Goal: Information Seeking & Learning: Check status

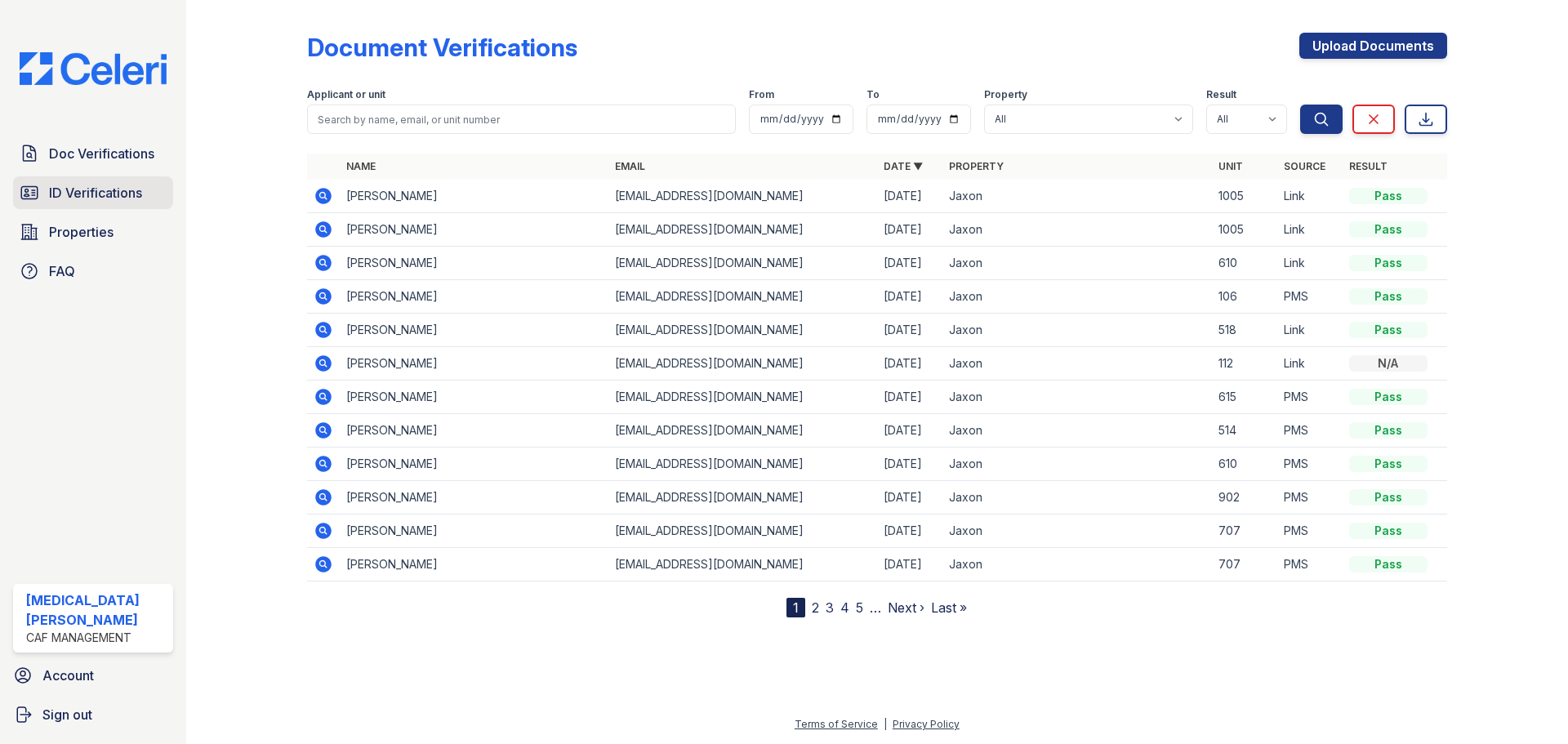
click at [114, 195] on span "ID Verifications" at bounding box center [95, 193] width 93 height 19
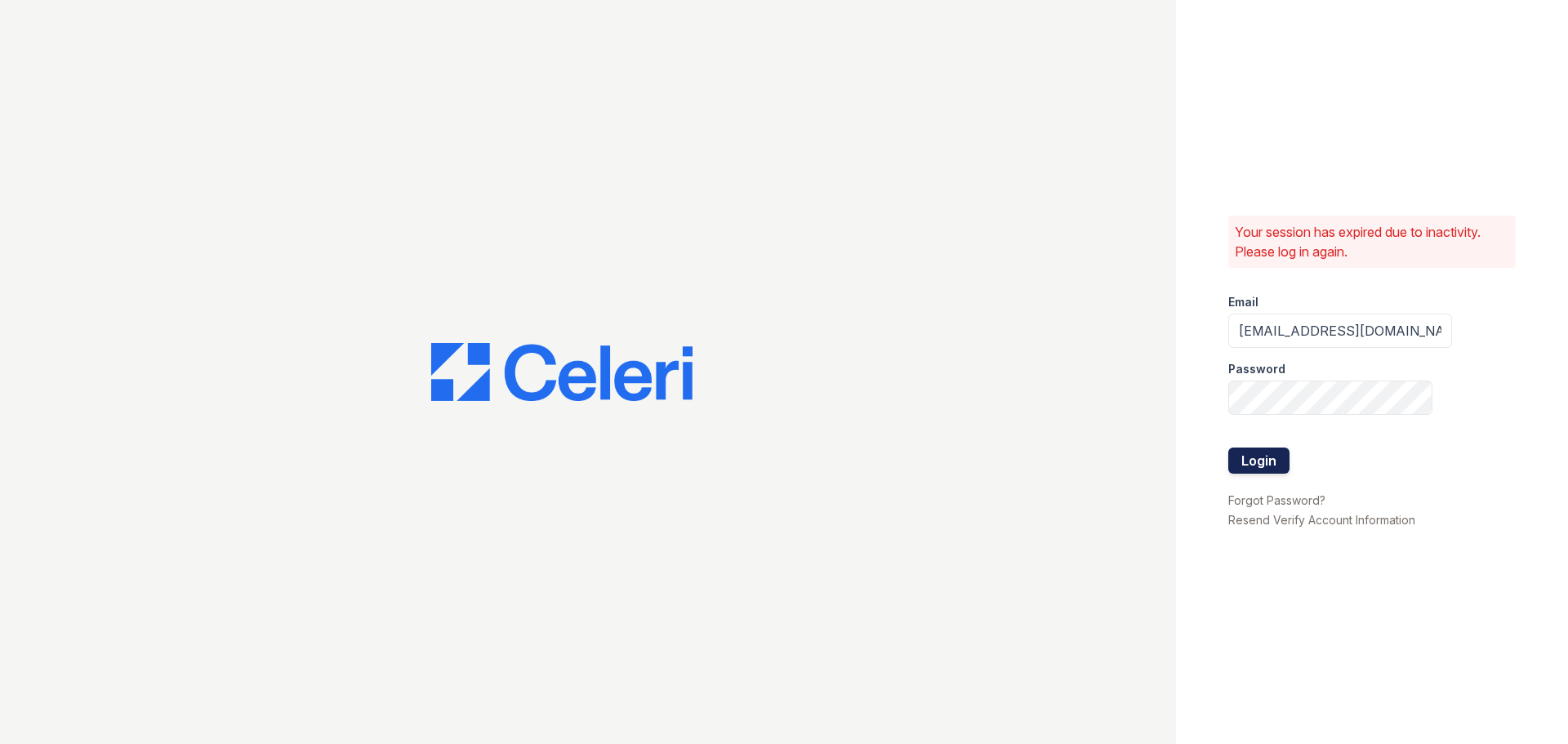
click at [1259, 456] on button "Login" at bounding box center [1259, 460] width 61 height 26
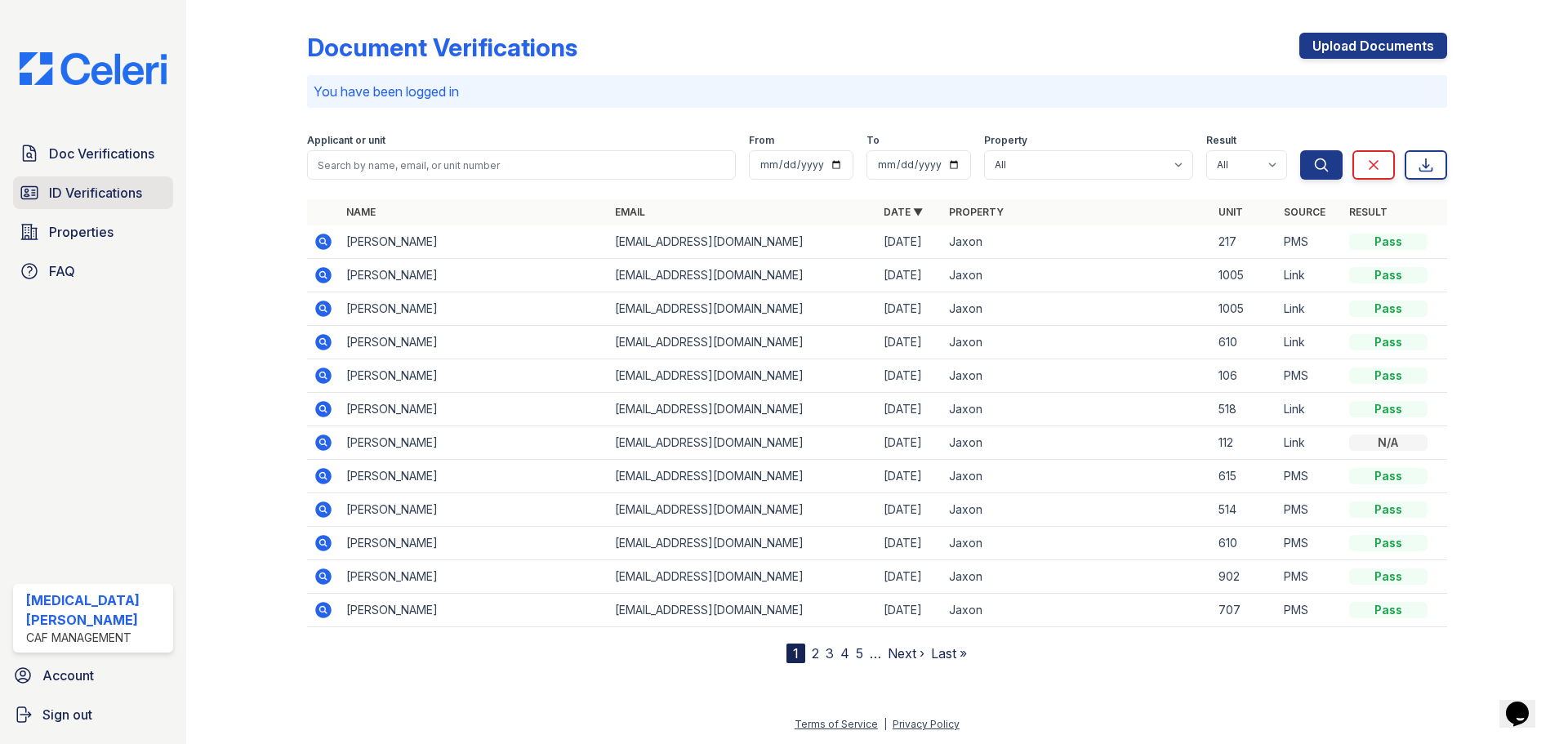
click at [271, 204] on div at bounding box center [259, 335] width 95 height 657
click at [125, 191] on span "ID Verifications" at bounding box center [95, 193] width 93 height 19
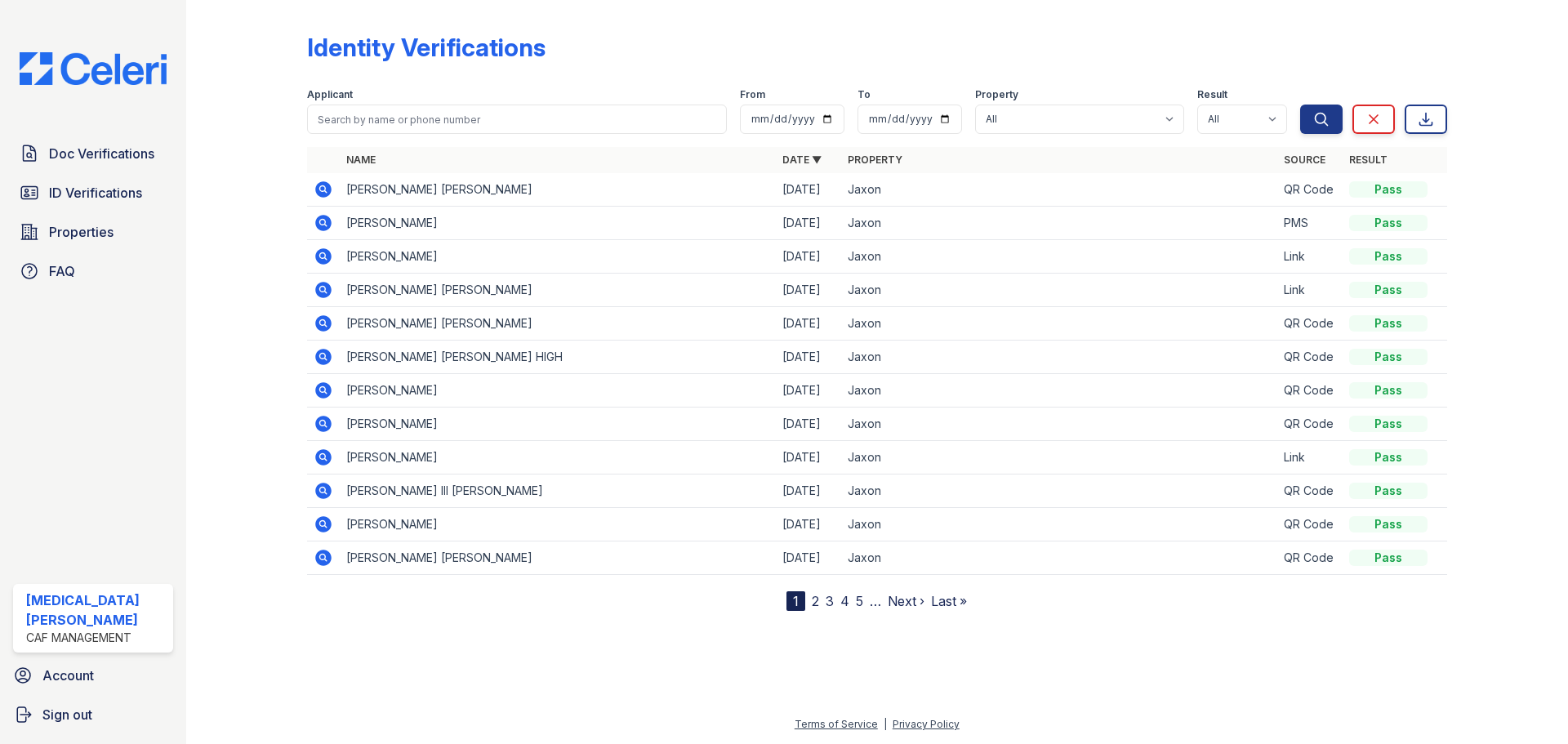
click at [321, 190] on icon at bounding box center [324, 189] width 19 height 19
click at [103, 199] on span "ID Verifications" at bounding box center [95, 193] width 93 height 19
click at [109, 188] on span "ID Verifications" at bounding box center [95, 193] width 93 height 19
click at [89, 188] on span "ID Verifications" at bounding box center [95, 193] width 93 height 19
click at [102, 192] on span "ID Verifications" at bounding box center [95, 193] width 93 height 19
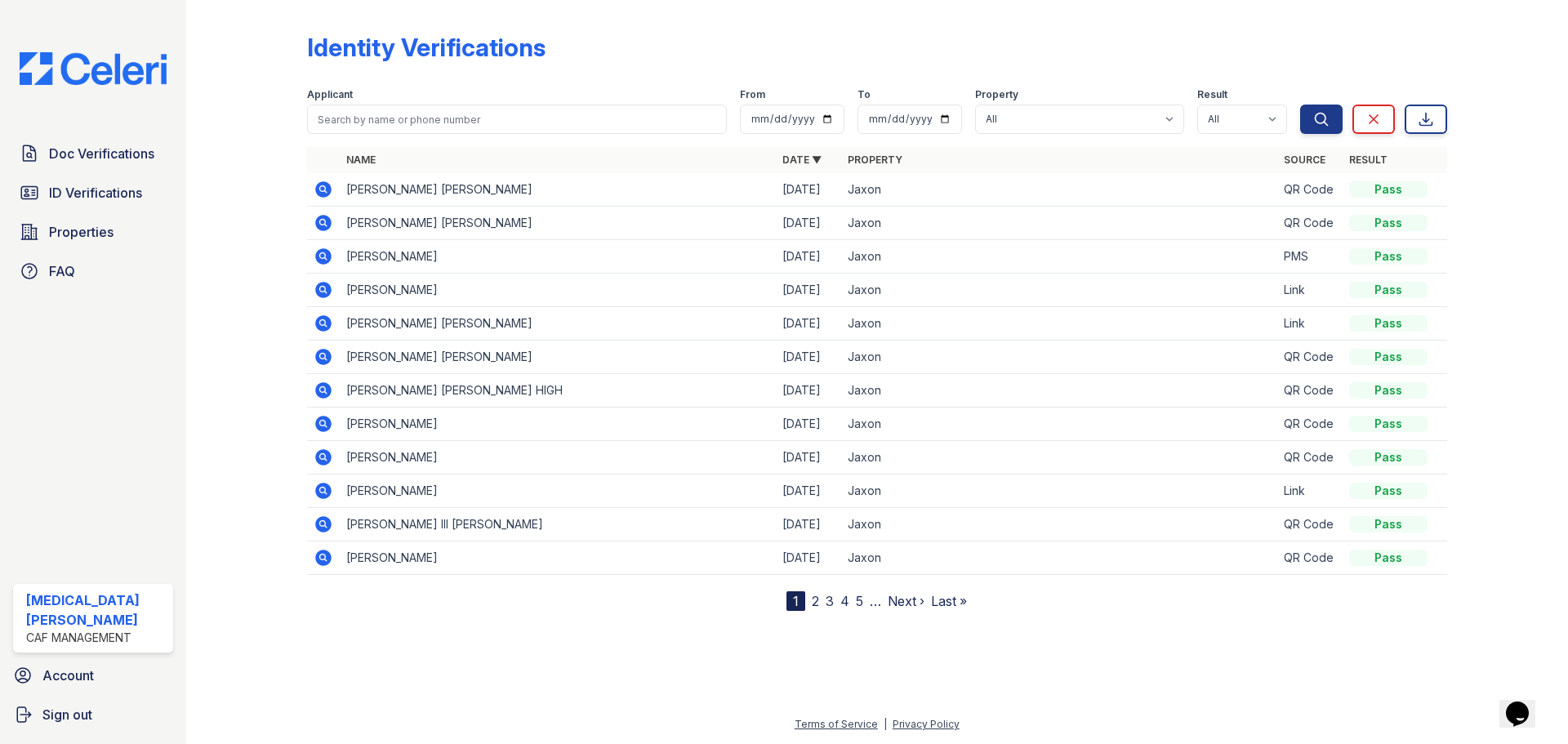
click at [320, 191] on icon at bounding box center [323, 189] width 16 height 16
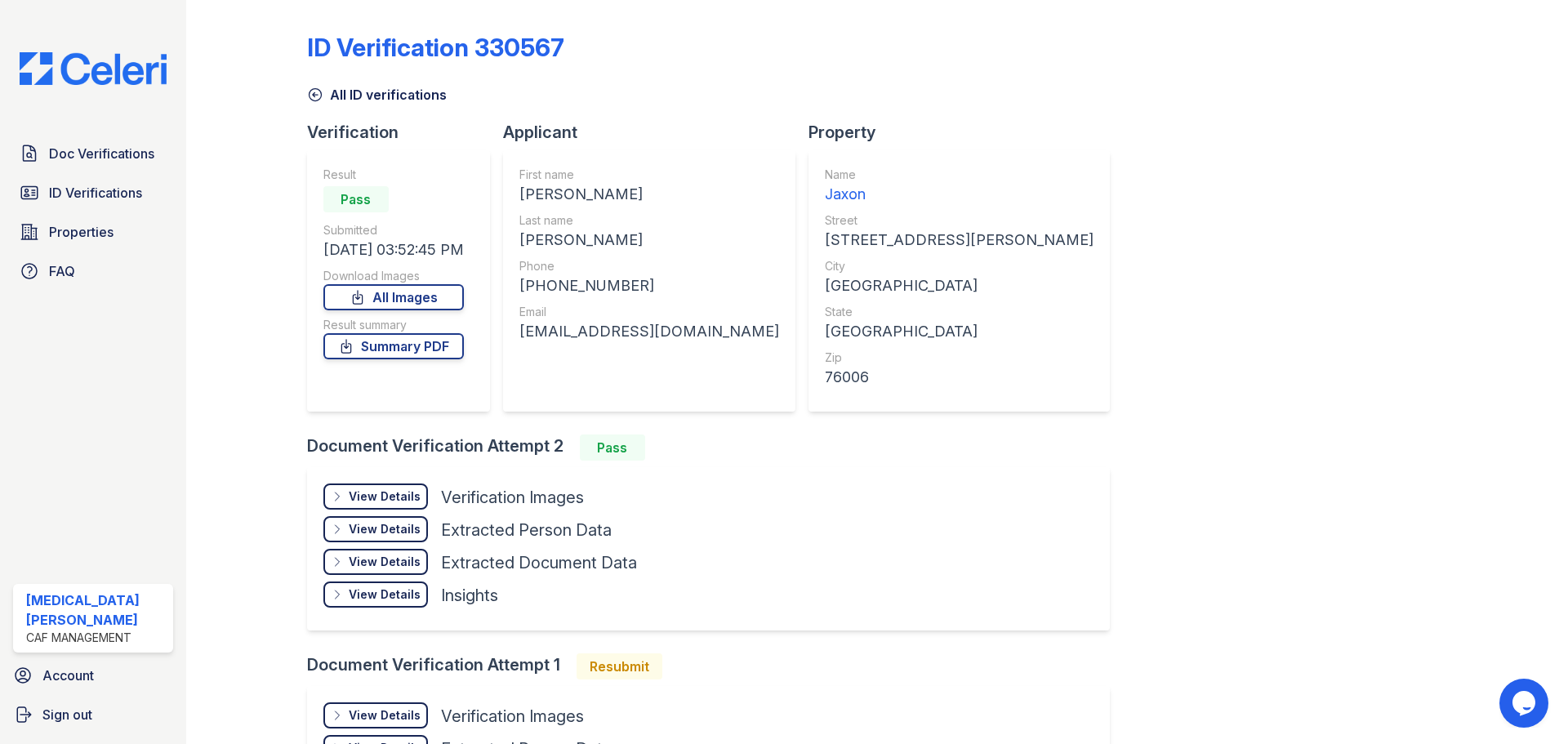
drag, startPoint x: 1118, startPoint y: 454, endPoint x: 1128, endPoint y: 476, distance: 24.2
click at [1118, 454] on div "ID Verification 330567 All ID verifications Verification Result Pass Submitted …" at bounding box center [877, 440] width 1140 height 866
click at [94, 191] on span "ID Verifications" at bounding box center [95, 193] width 93 height 19
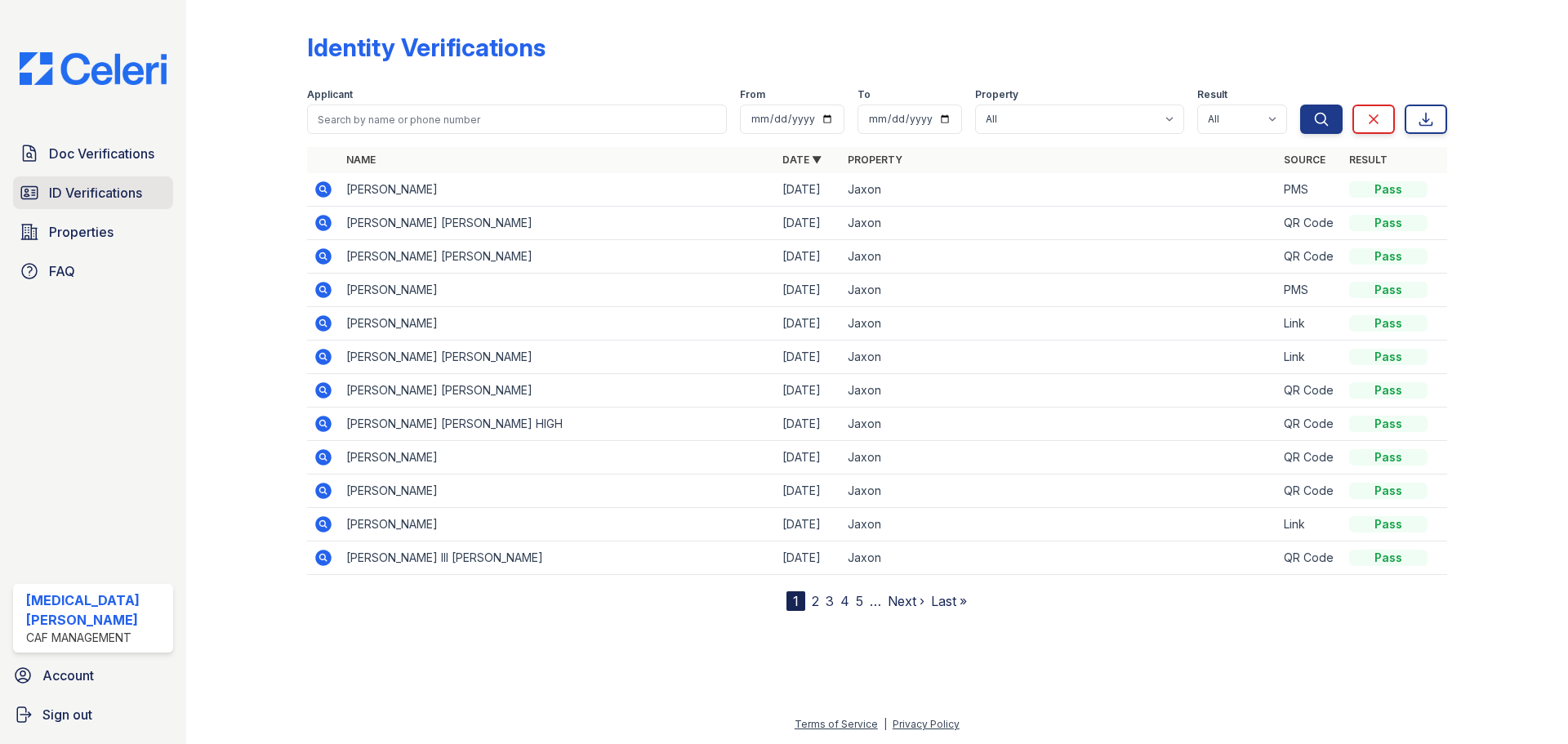
click at [99, 192] on span "ID Verifications" at bounding box center [95, 193] width 93 height 19
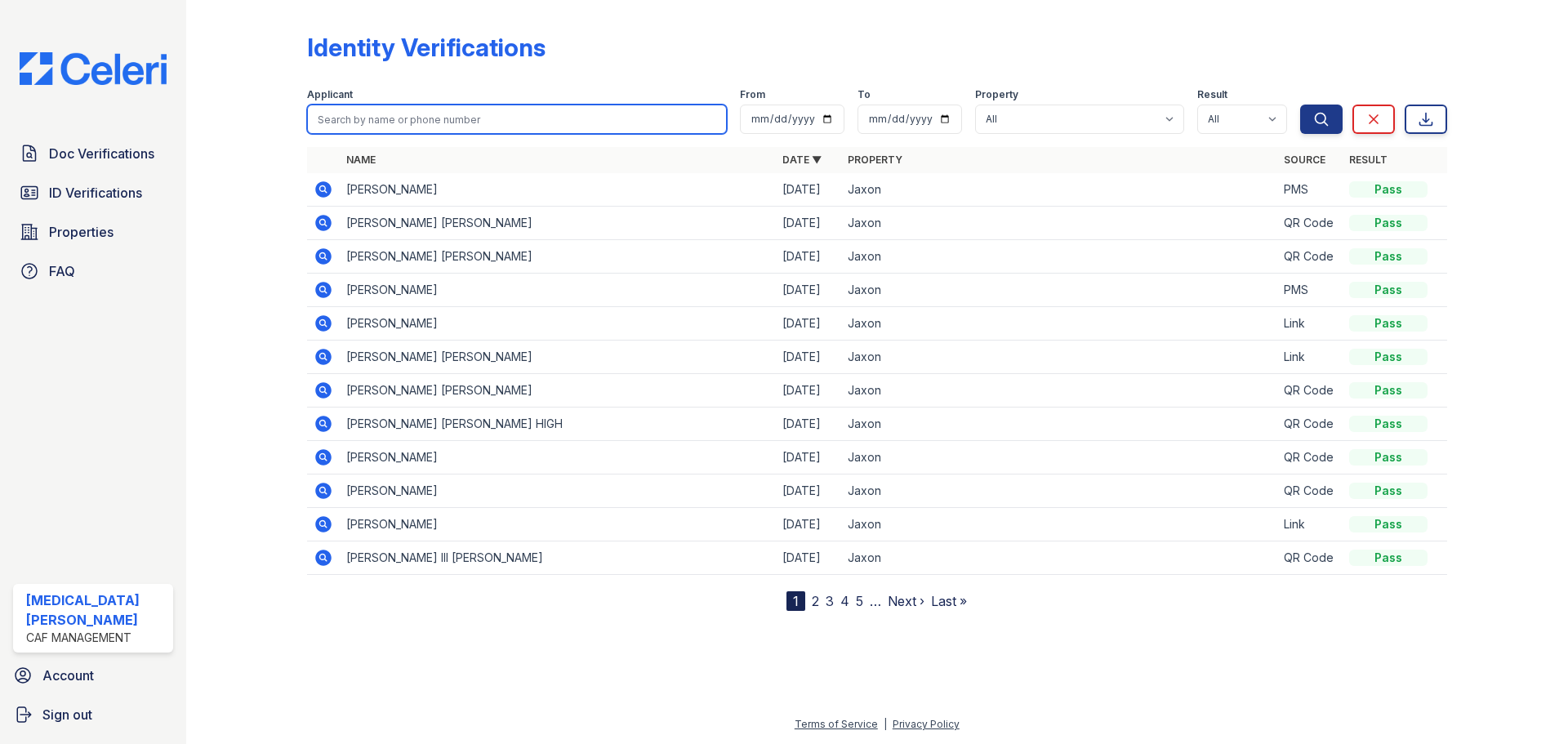
drag, startPoint x: 368, startPoint y: 113, endPoint x: 380, endPoint y: 104, distance: 15.0
click at [368, 113] on input "search" at bounding box center [517, 119] width 420 height 30
type input "olmeda"
click at [1300, 105] on button "Search" at bounding box center [1321, 119] width 42 height 30
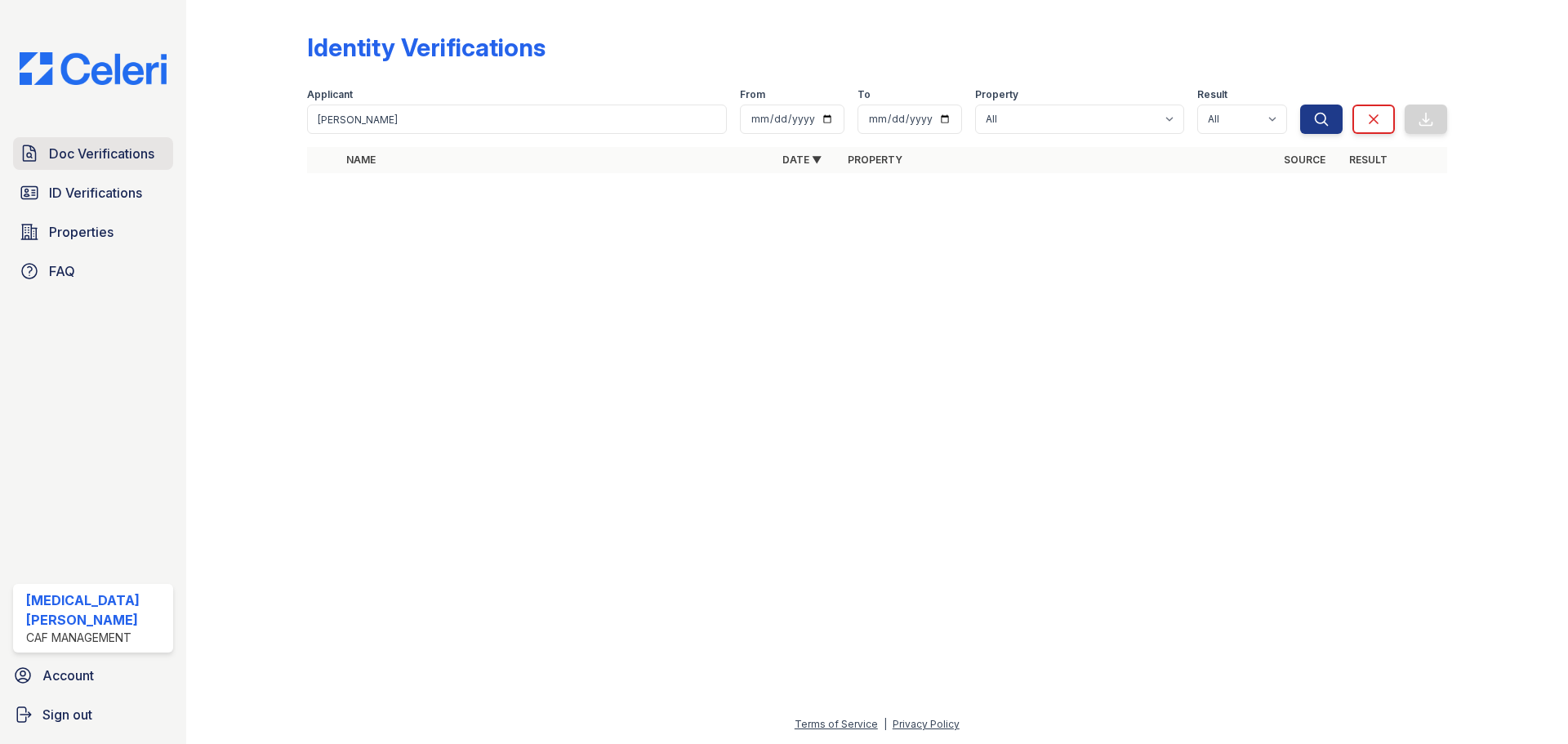
click at [109, 161] on span "Doc Verifications" at bounding box center [102, 154] width 106 height 19
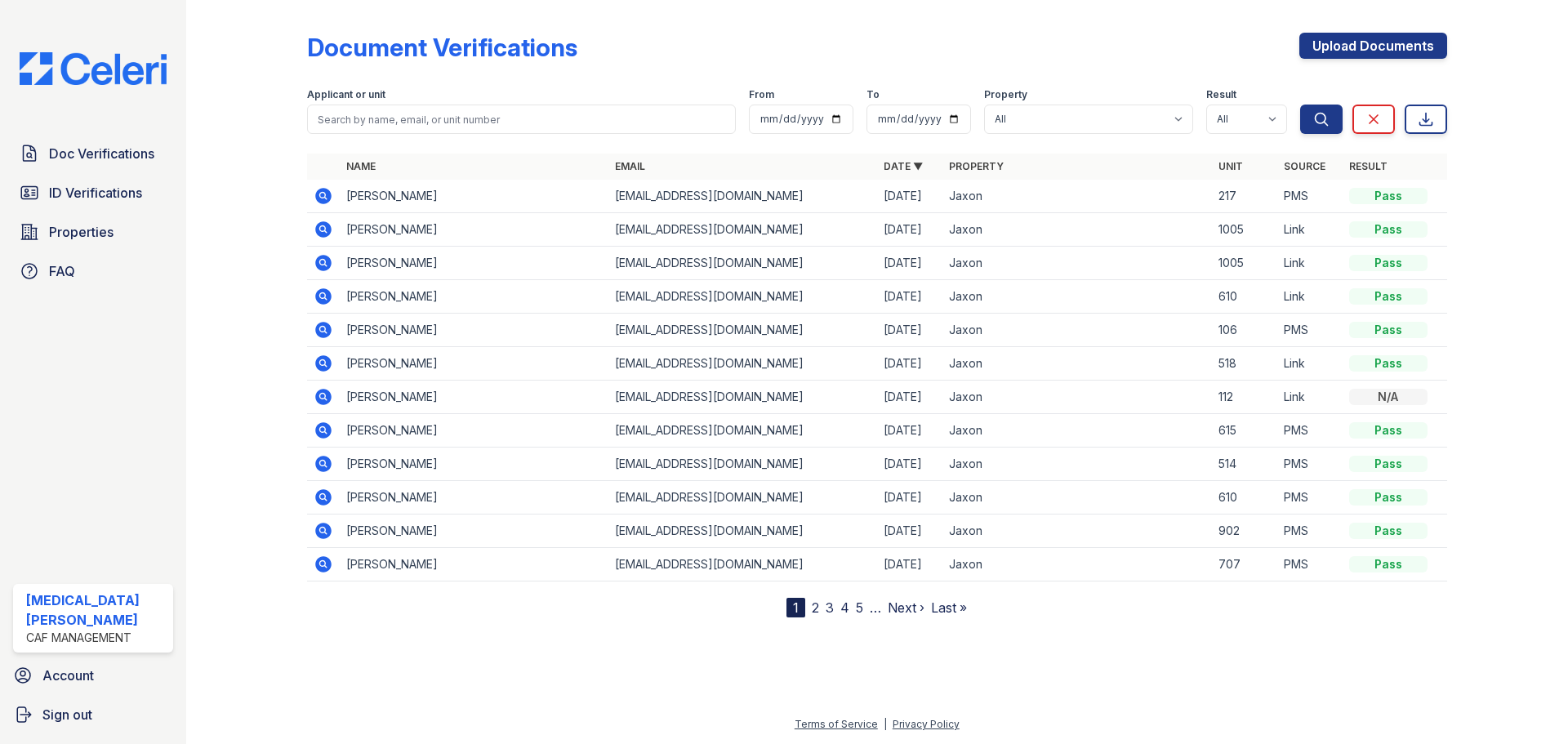
click at [243, 179] on div at bounding box center [259, 312] width 95 height 611
click at [132, 193] on span "ID Verifications" at bounding box center [95, 193] width 93 height 19
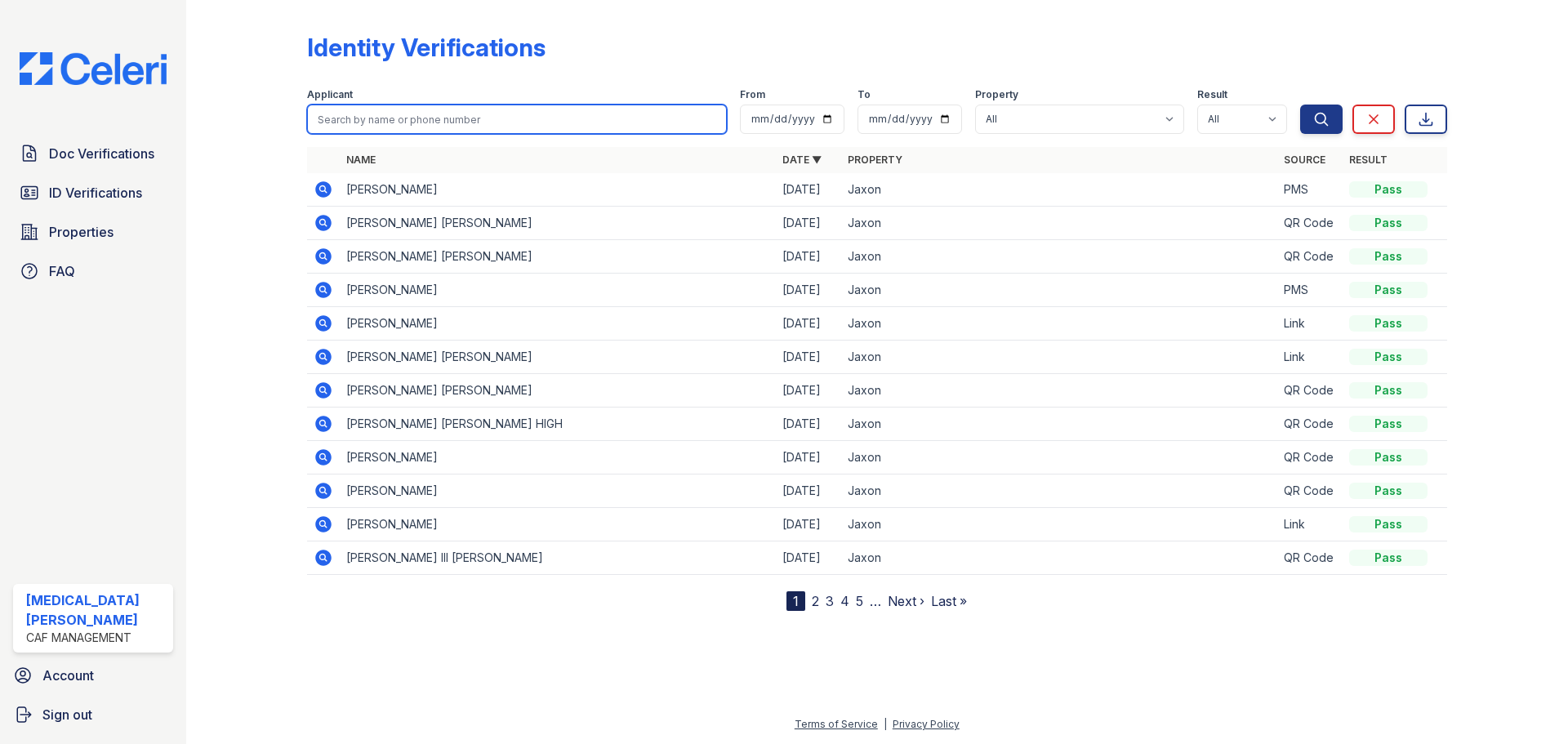
click at [445, 122] on input "search" at bounding box center [517, 119] width 420 height 30
type input "brown"
click at [1300, 105] on button "Search" at bounding box center [1321, 119] width 42 height 30
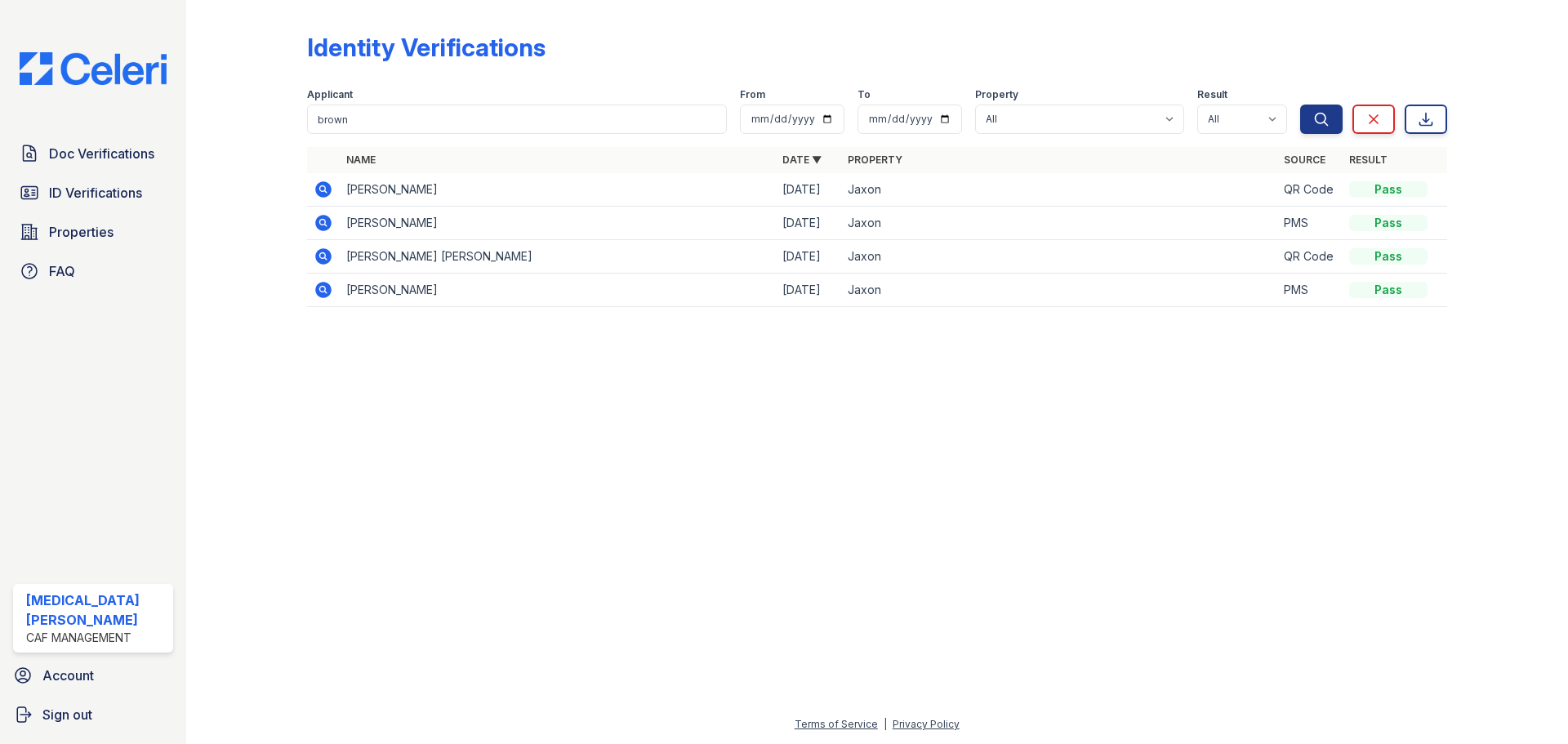
click at [320, 186] on icon at bounding box center [323, 189] width 16 height 16
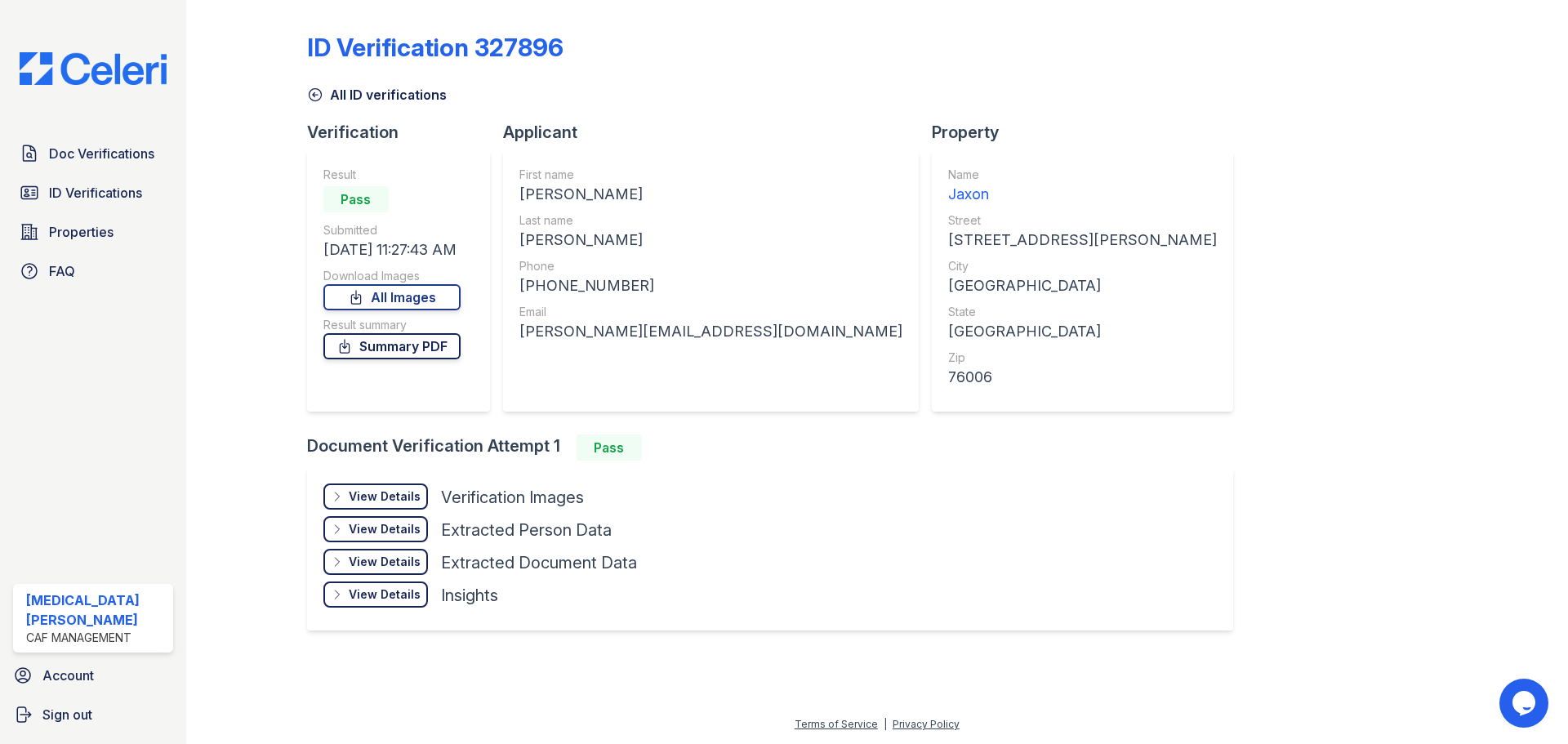
click at [385, 350] on link "Summary PDF" at bounding box center [392, 346] width 137 height 26
click at [113, 192] on span "ID Verifications" at bounding box center [95, 193] width 93 height 19
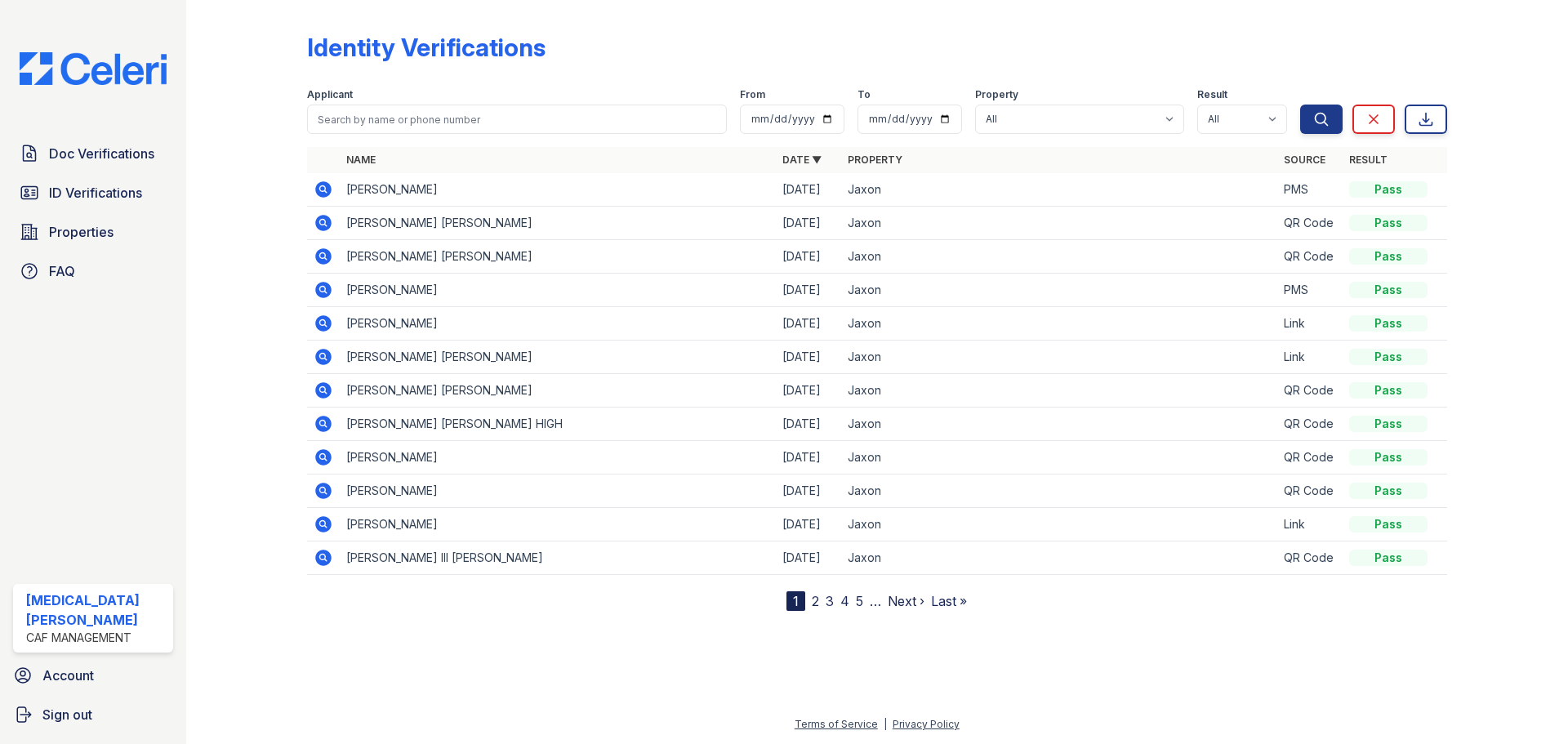
click at [122, 145] on span "Doc Verifications" at bounding box center [102, 154] width 106 height 19
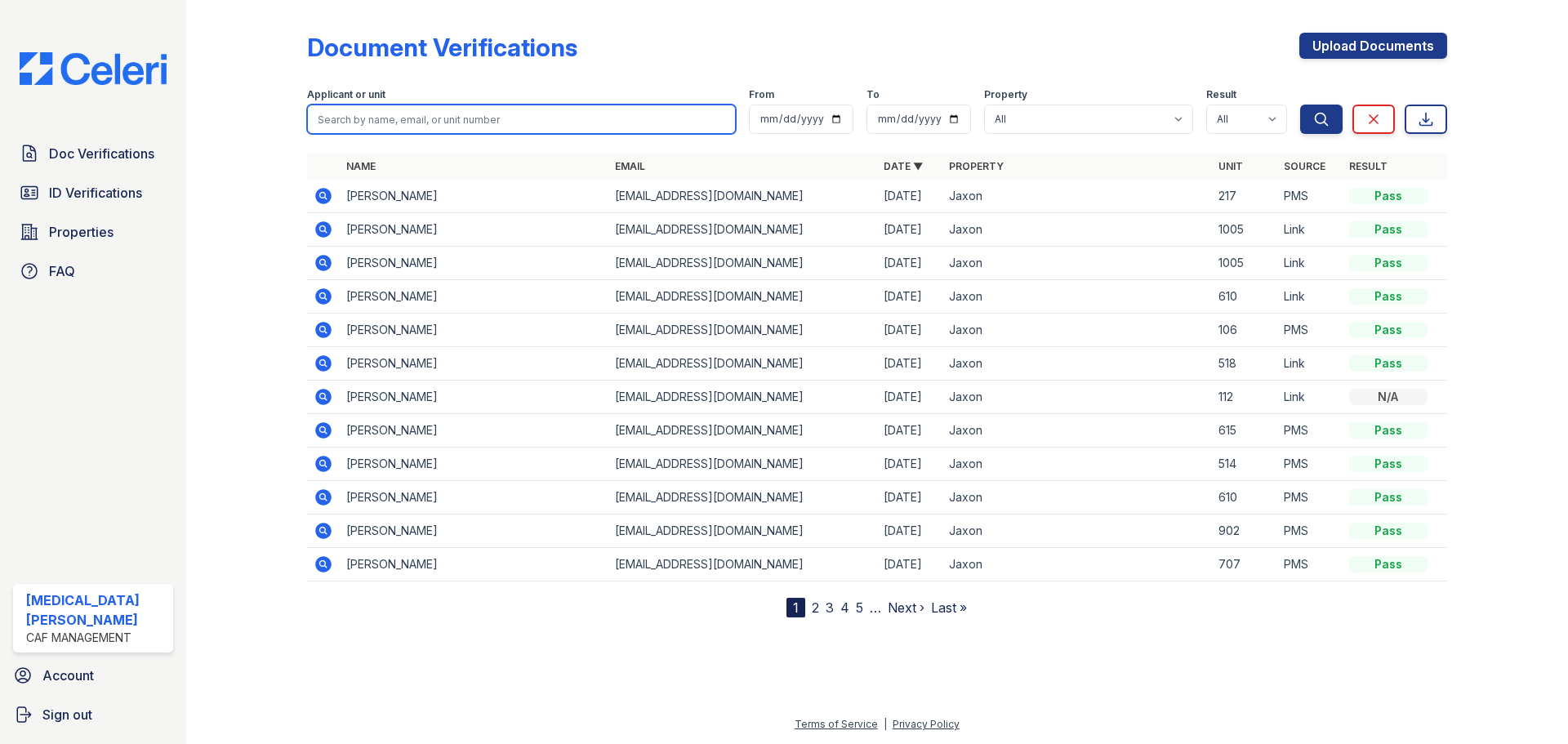
click at [452, 129] on input "search" at bounding box center [521, 119] width 429 height 30
type input "brown"
click at [1300, 105] on button "Search" at bounding box center [1321, 119] width 42 height 30
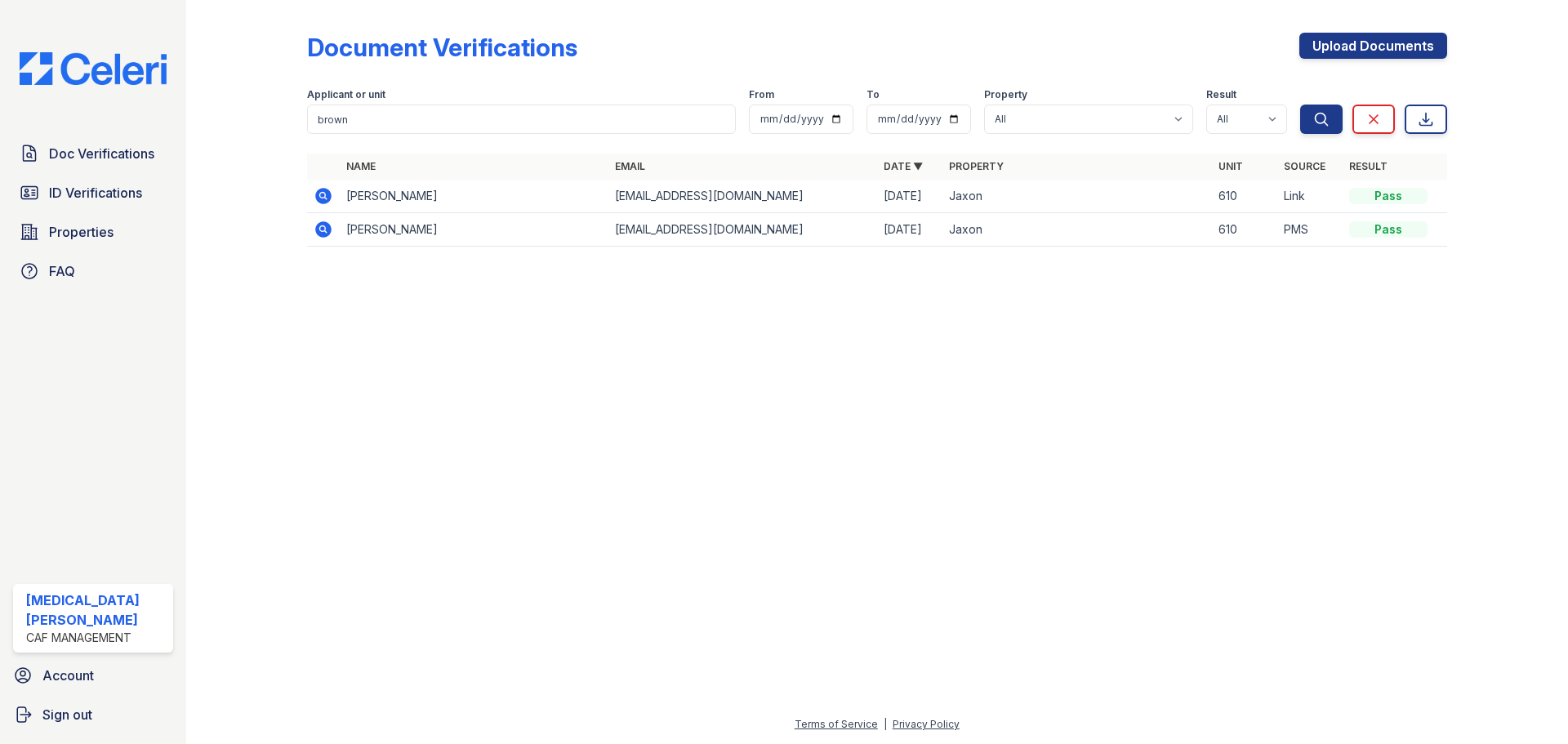
click at [321, 192] on icon at bounding box center [323, 196] width 16 height 16
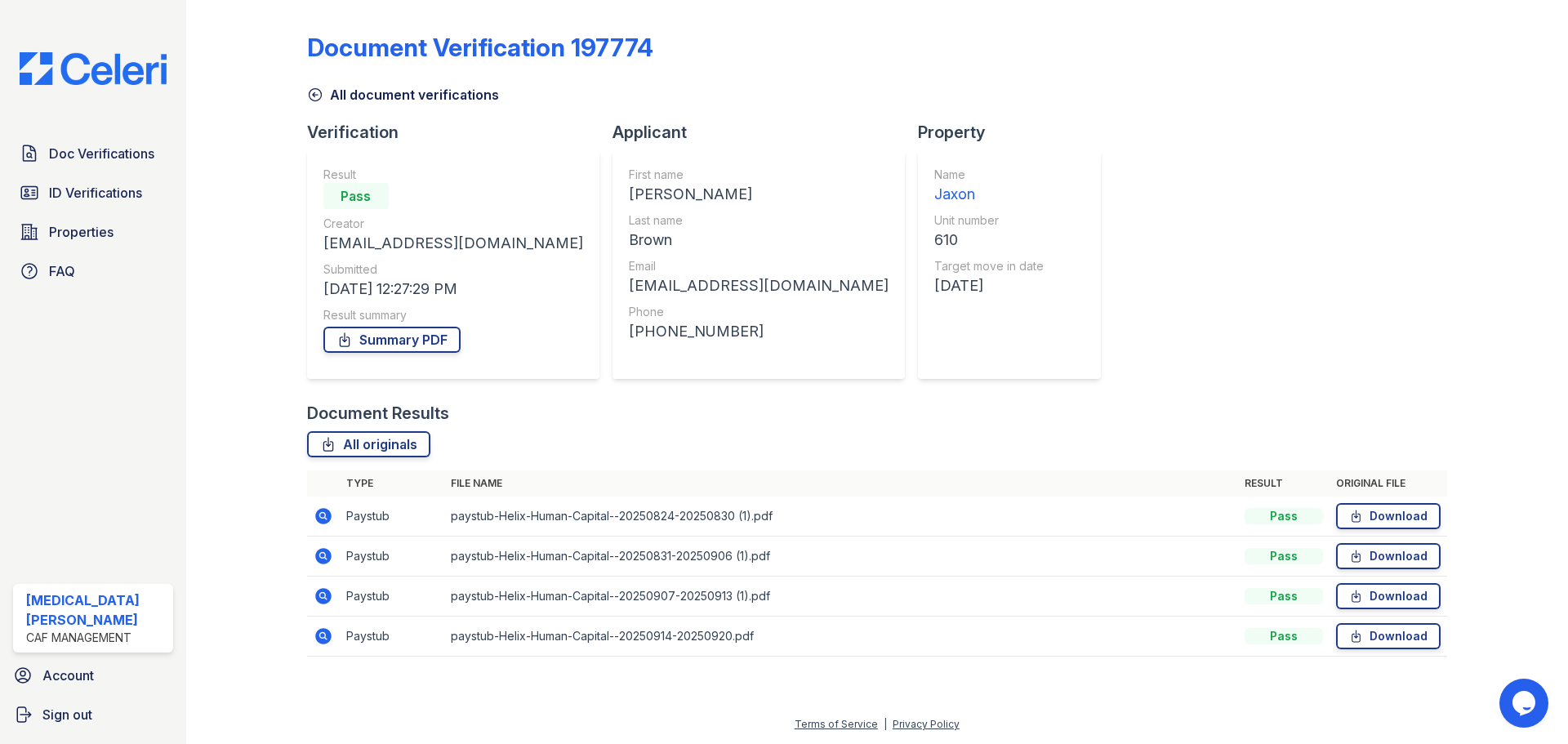
click at [329, 96] on link "All document verifications" at bounding box center [403, 94] width 192 height 19
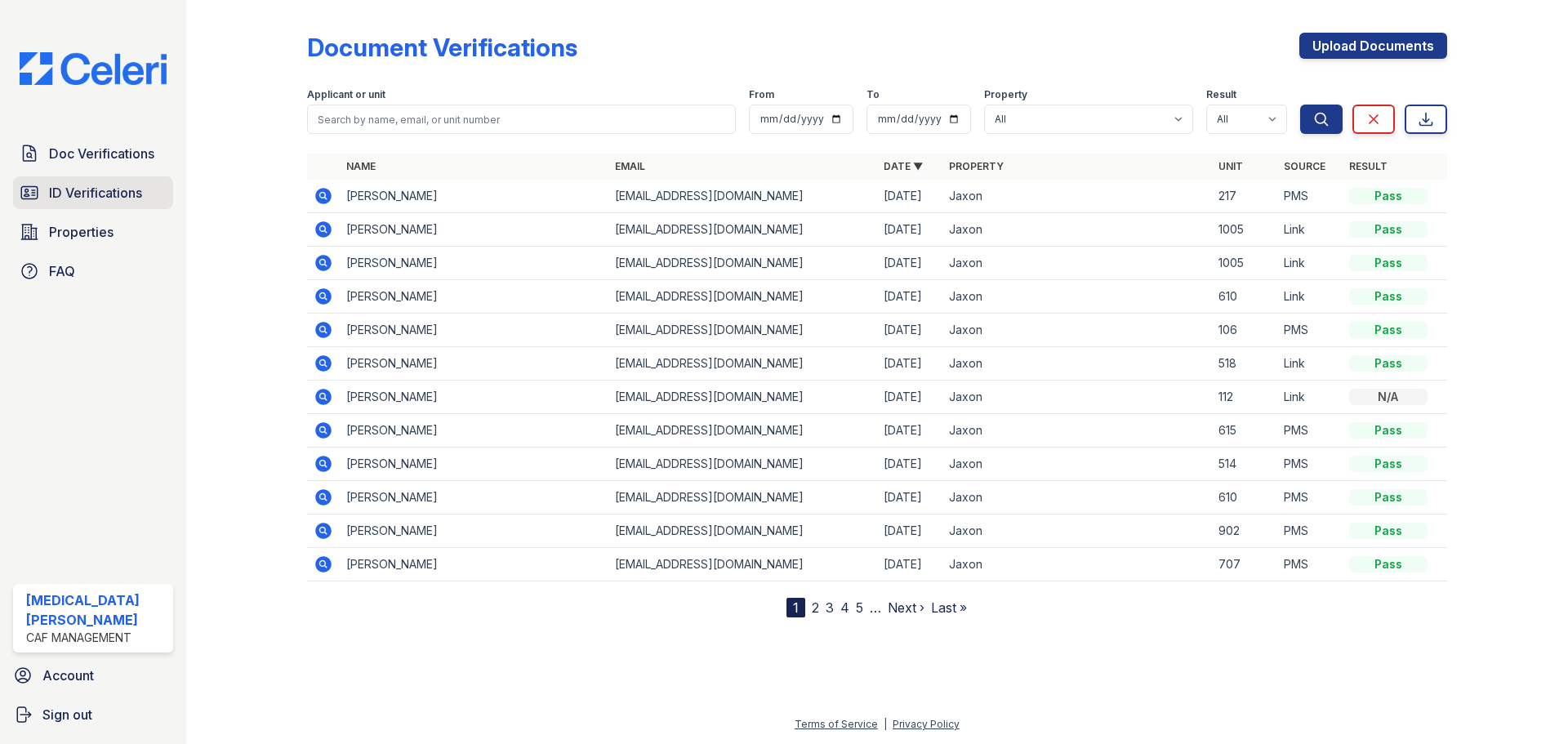
click at [145, 194] on link "ID Verifications" at bounding box center [93, 193] width 160 height 33
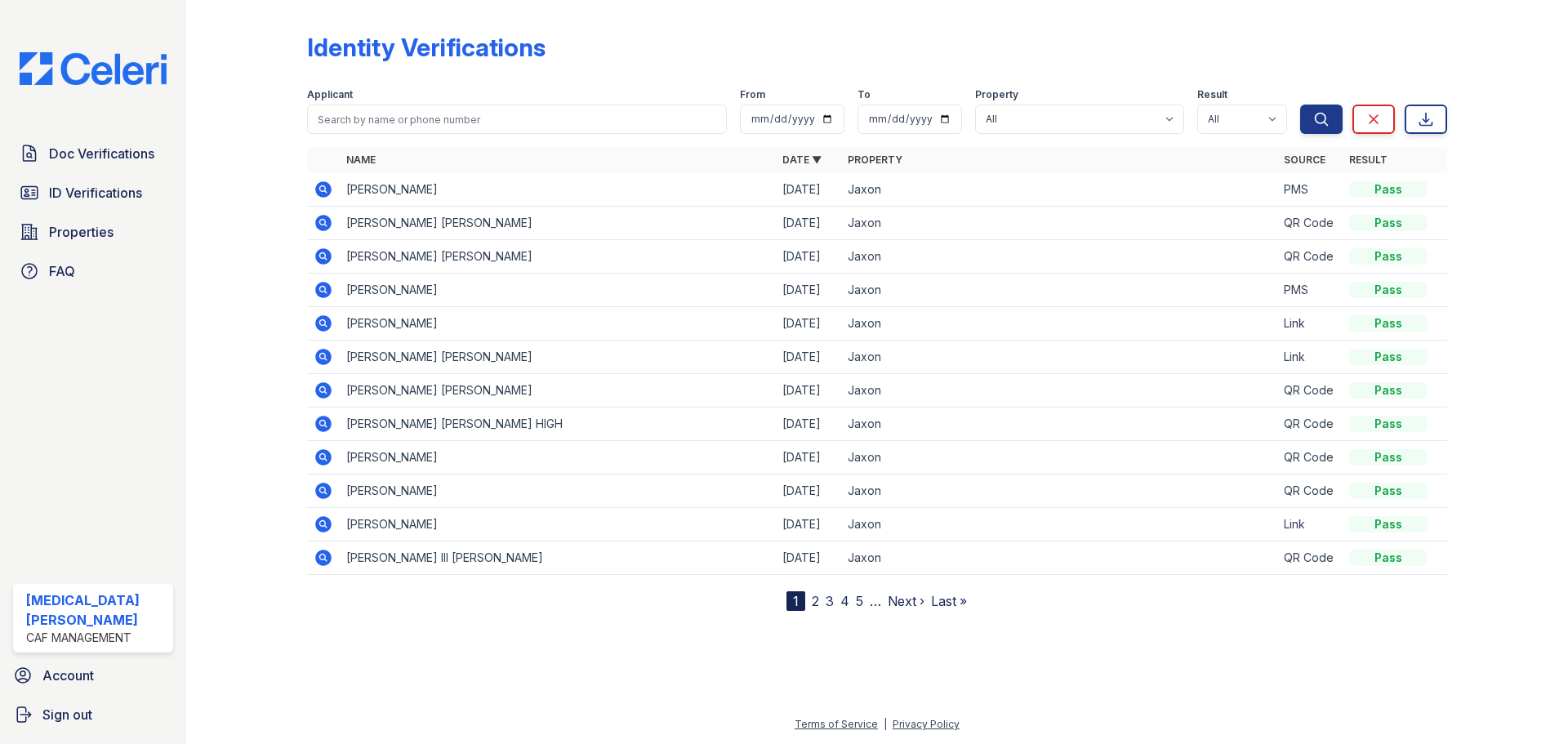
click at [327, 454] on icon at bounding box center [323, 457] width 16 height 16
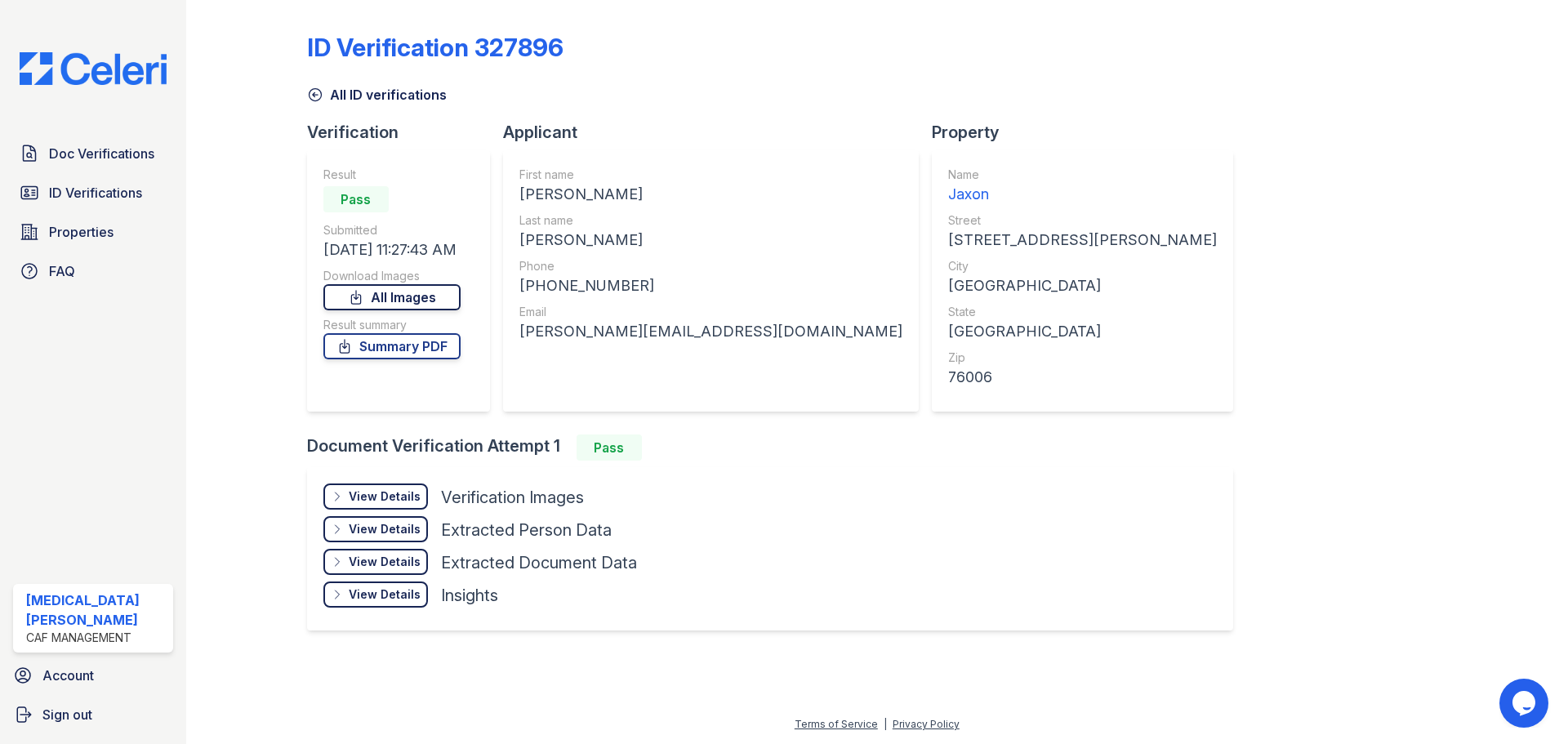
click at [414, 291] on link "All Images" at bounding box center [392, 297] width 137 height 26
